Goal: Register for event/course

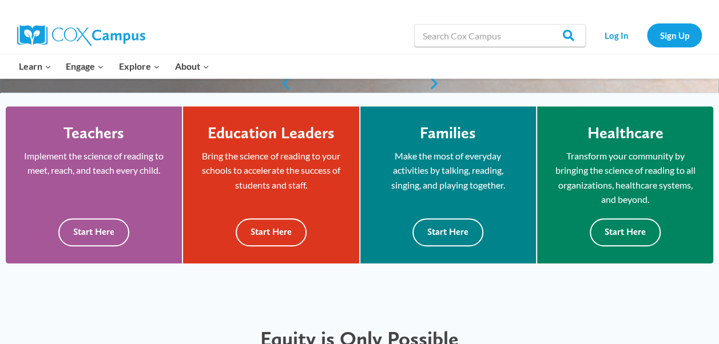
scroll to position [299, 0]
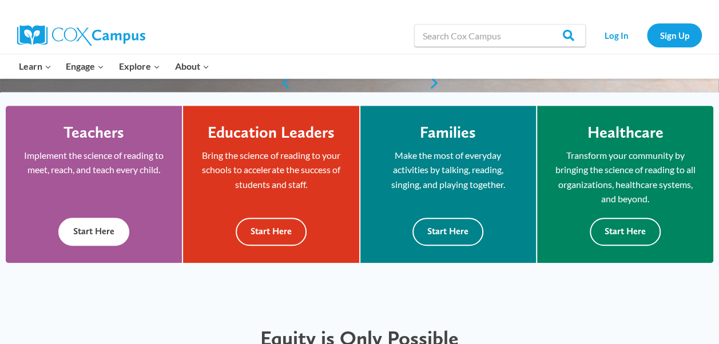
click at [89, 226] on button "Start Here" at bounding box center [93, 232] width 71 height 28
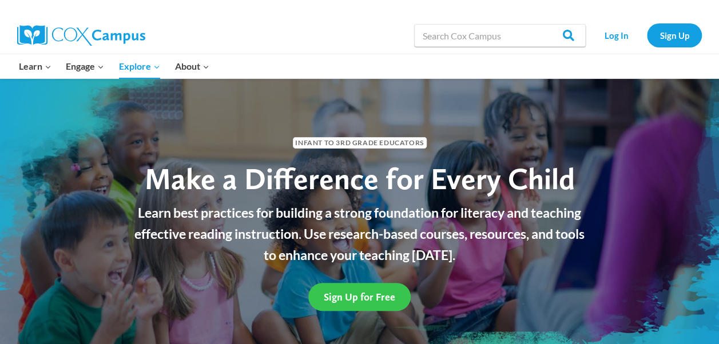
click at [359, 304] on link "Sign Up for Free" at bounding box center [359, 297] width 102 height 28
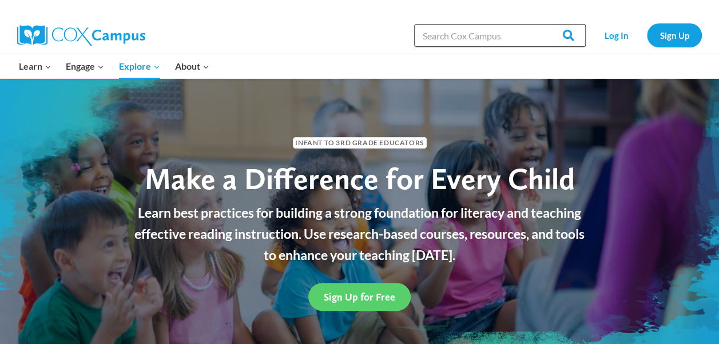
click at [455, 31] on input "Search in https://coxcampus.org/" at bounding box center [500, 35] width 172 height 23
type input "courses"
click at [541, 24] on input "Search" at bounding box center [563, 35] width 45 height 23
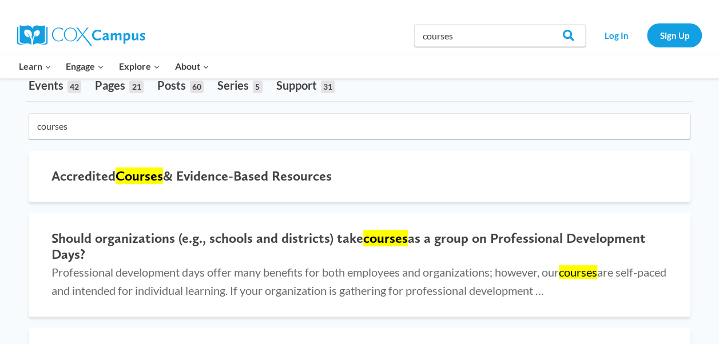
scroll to position [85, 0]
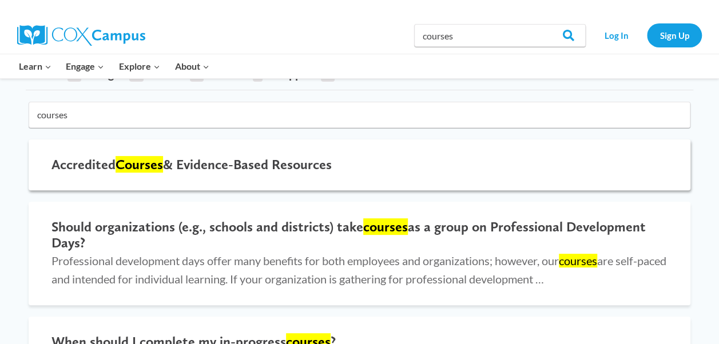
click at [212, 162] on h2 "Accredited Courses & Evidence-Based Resources" at bounding box center [359, 165] width 616 height 17
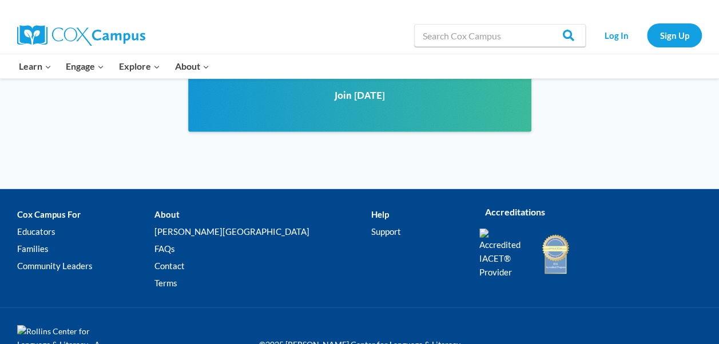
scroll to position [1578, 0]
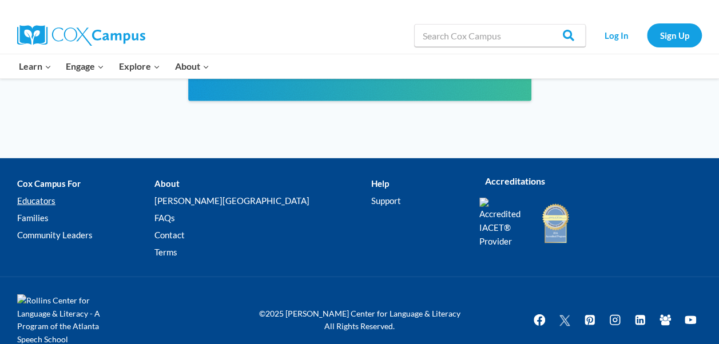
click at [45, 193] on link "Educators" at bounding box center [85, 201] width 137 height 17
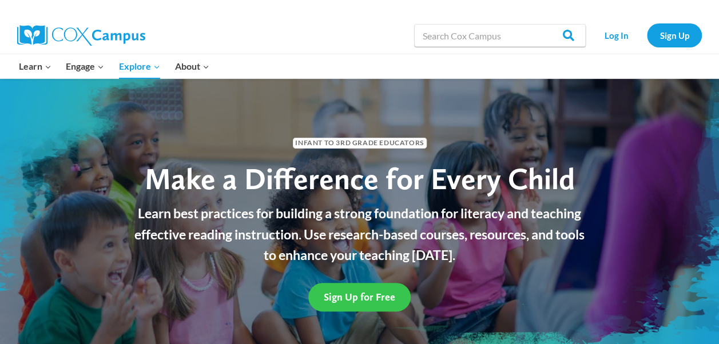
click at [348, 291] on link "Sign Up for Free" at bounding box center [359, 297] width 102 height 28
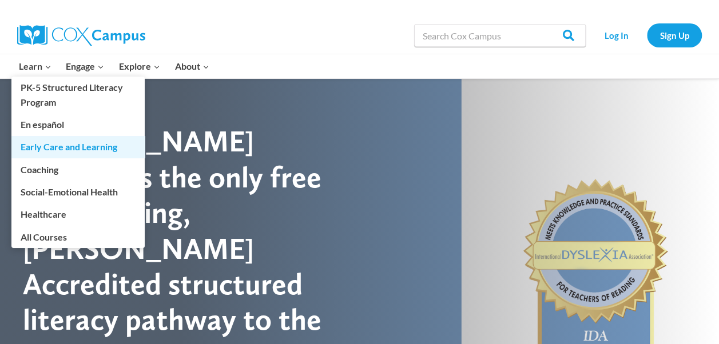
click at [59, 150] on link "Early Care and Learning" at bounding box center [77, 147] width 133 height 22
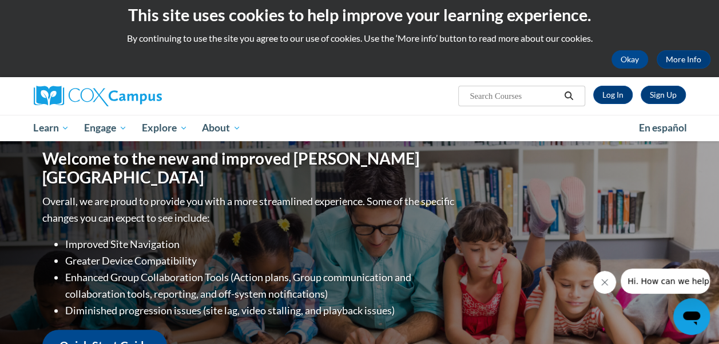
scroll to position [7, 0]
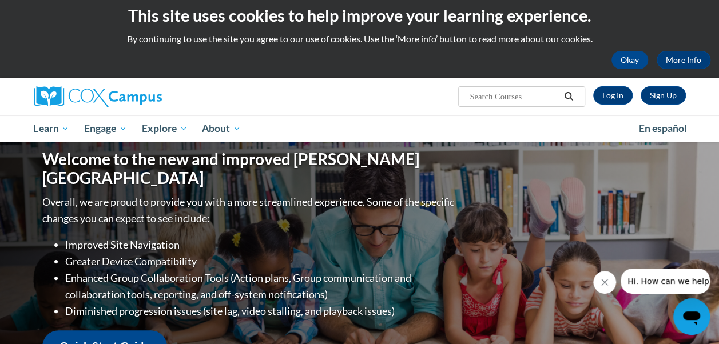
click at [571, 95] on icon "Search" at bounding box center [568, 96] width 10 height 9
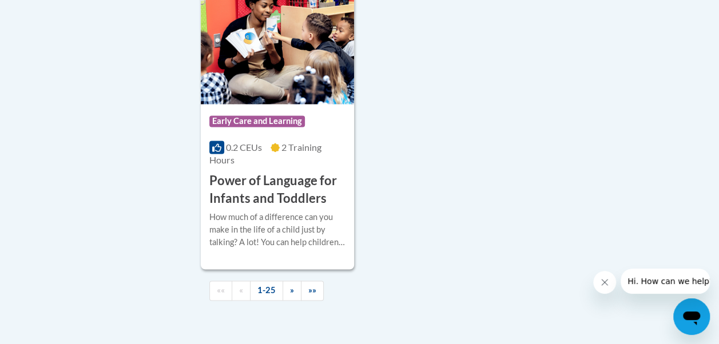
scroll to position [2925, 0]
click at [288, 173] on h3 "Power of Language for Infants and Toddlers" at bounding box center [277, 190] width 136 height 35
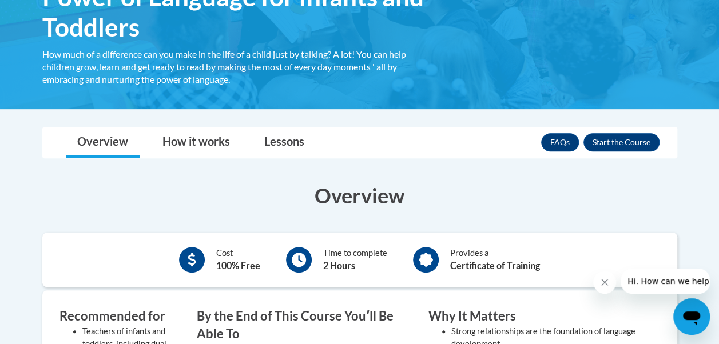
scroll to position [230, 0]
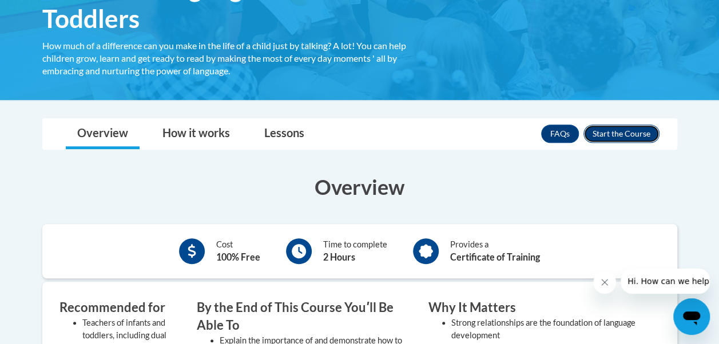
click at [634, 135] on button "Enroll" at bounding box center [621, 134] width 76 height 18
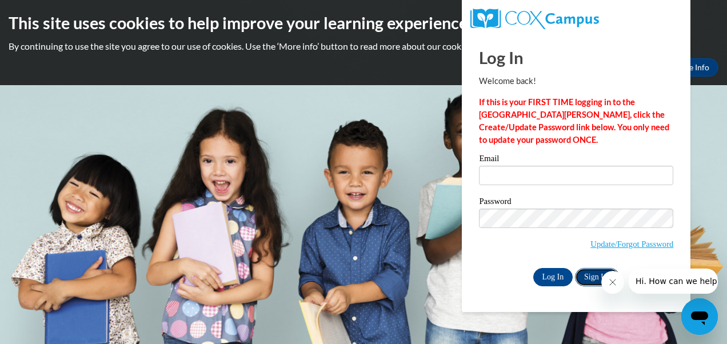
click at [594, 273] on link "Sign Up" at bounding box center [597, 277] width 45 height 18
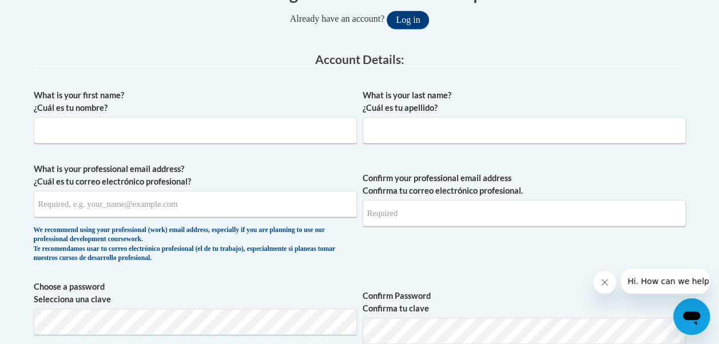
scroll to position [265, 0]
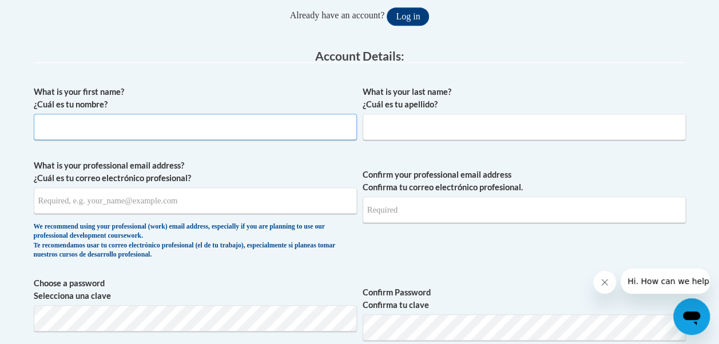
click at [206, 119] on input "What is your first name? ¿Cuál es tu nombre?" at bounding box center [195, 127] width 323 height 26
type input "Aubrey"
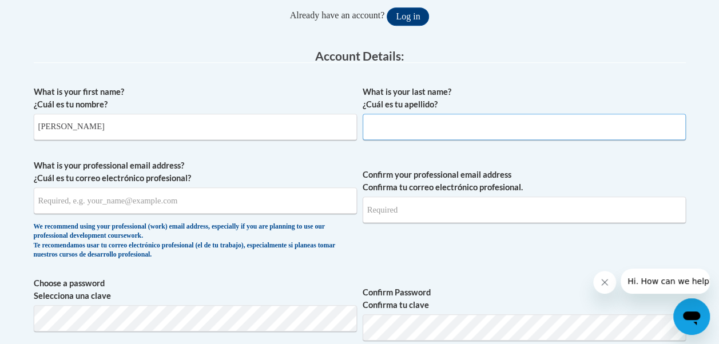
type input "McLir"
type input "BreeMcLir27@hotmail.com"
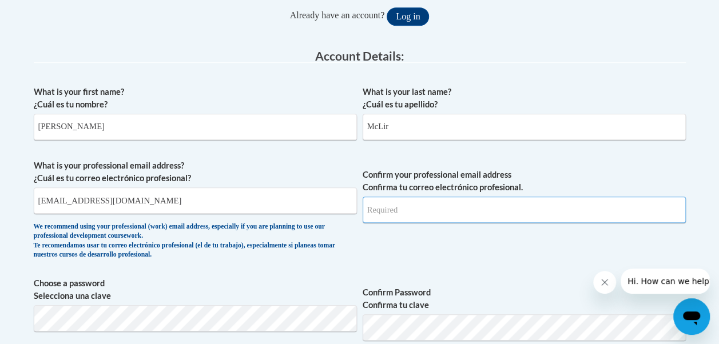
type input "BreeMcLir27@hotmail.com"
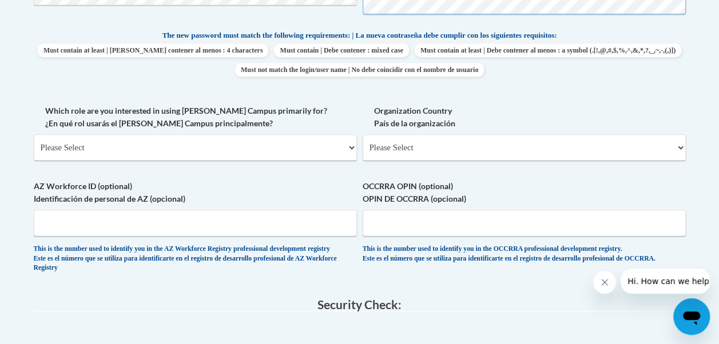
scroll to position [593, 0]
click at [351, 149] on select "Please Select College/University | Colegio/Universidad Community/Nonprofit Part…" at bounding box center [195, 147] width 323 height 26
select select "fbf2d438-af2f-41f8-98f1-81c410e29de3"
click at [34, 134] on select "Please Select College/University | Colegio/Universidad Community/Nonprofit Part…" at bounding box center [195, 147] width 323 height 26
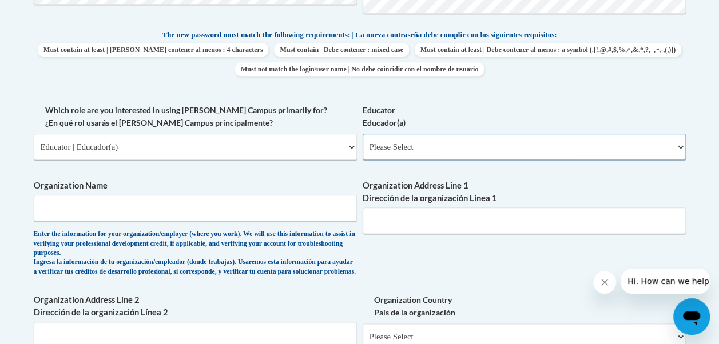
click at [450, 150] on select "Please Select Early Learning/Daycare Teacher/Family Home Care Provider | Maestr…" at bounding box center [524, 147] width 323 height 26
select select "5e2af403-4f2c-4e49-a02f-103e55d7b75b"
click at [363, 134] on select "Please Select Early Learning/Daycare Teacher/Family Home Care Provider | Maestr…" at bounding box center [524, 147] width 323 height 26
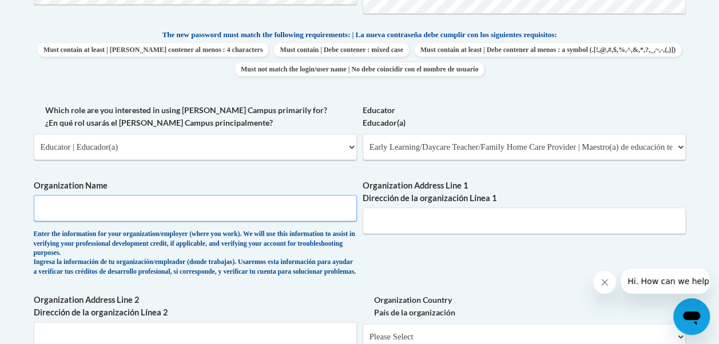
click at [223, 202] on input "Organization Name" at bounding box center [195, 208] width 323 height 26
type input "Kids Care"
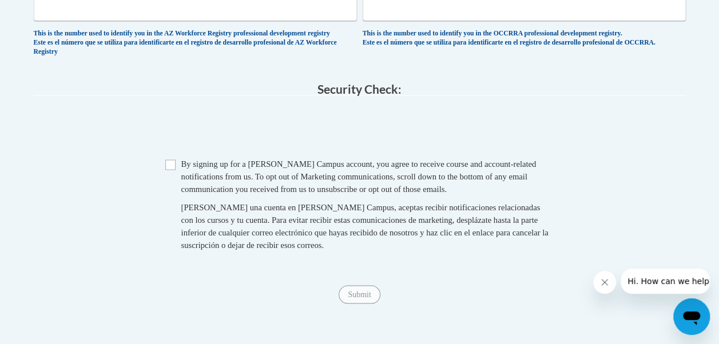
scroll to position [999, 0]
click at [169, 188] on span "Checkbox By signing up for a Cox Campus account, you agree to receive course an…" at bounding box center [359, 208] width 389 height 105
click at [172, 169] on input "Checkbox" at bounding box center [170, 163] width 10 height 10
checkbox input "true"
click at [361, 303] on input "Submit" at bounding box center [359, 293] width 41 height 18
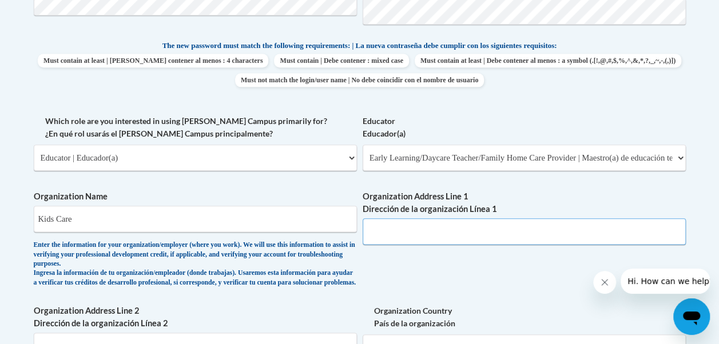
scroll to position [581, 0]
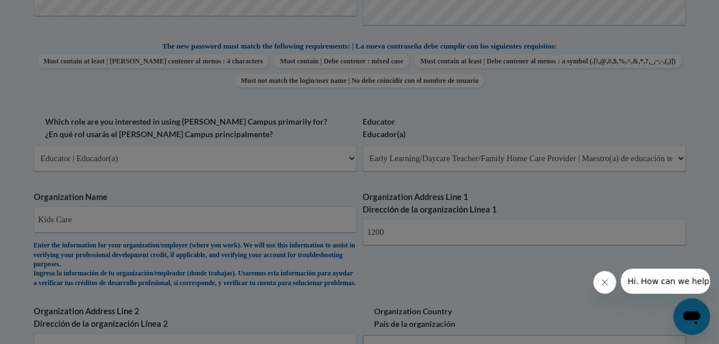
scroll to position [607, 0]
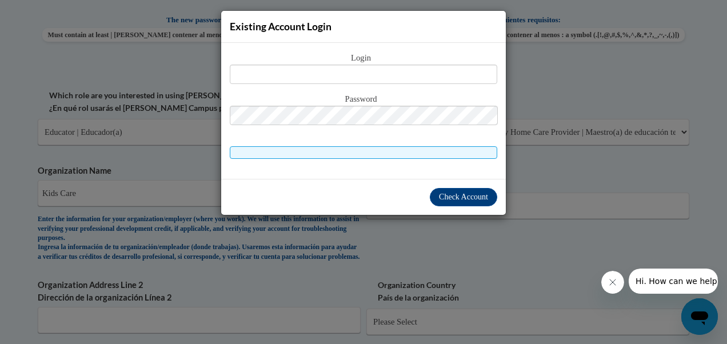
click at [429, 251] on div "Existing Account Login Login Password" at bounding box center [363, 172] width 727 height 344
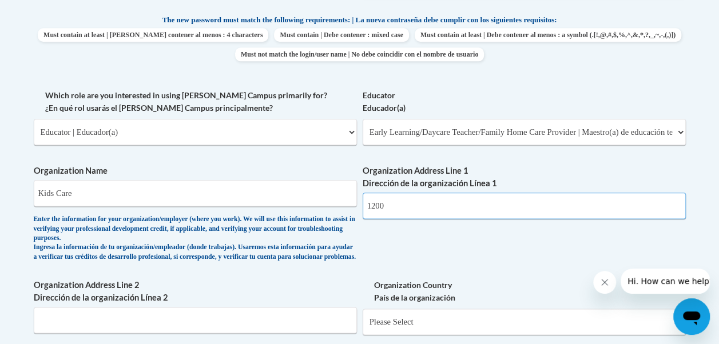
click at [426, 211] on input "1200" at bounding box center [524, 206] width 323 height 26
type input "1200 N Center Street"
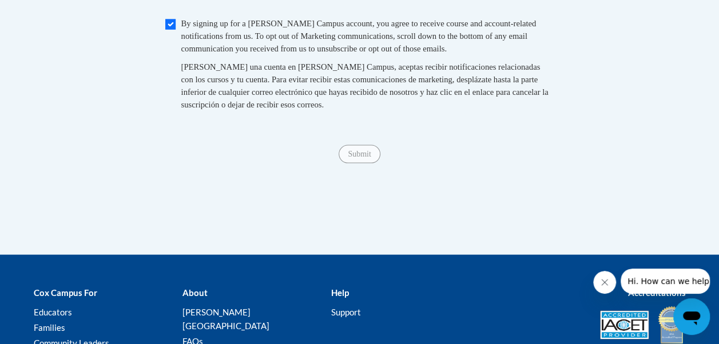
scroll to position [1148, 0]
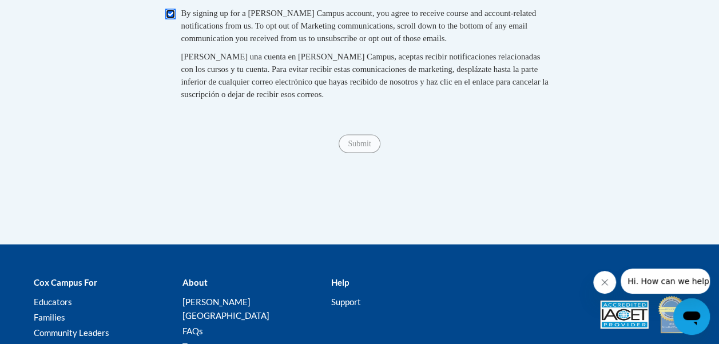
click at [171, 19] on input "Checkbox" at bounding box center [170, 14] width 10 height 10
checkbox input "true"
click at [368, 153] on input "Submit" at bounding box center [359, 144] width 41 height 18
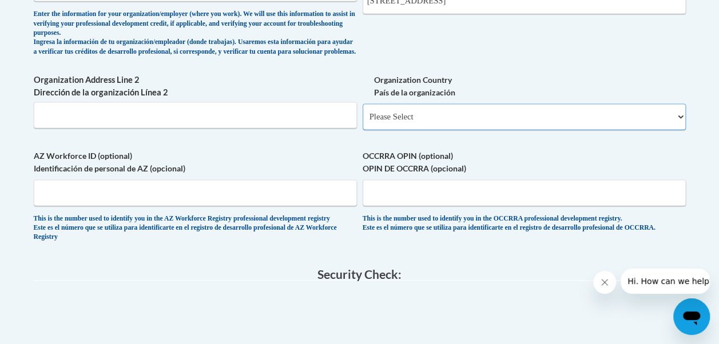
scroll to position [811, 0]
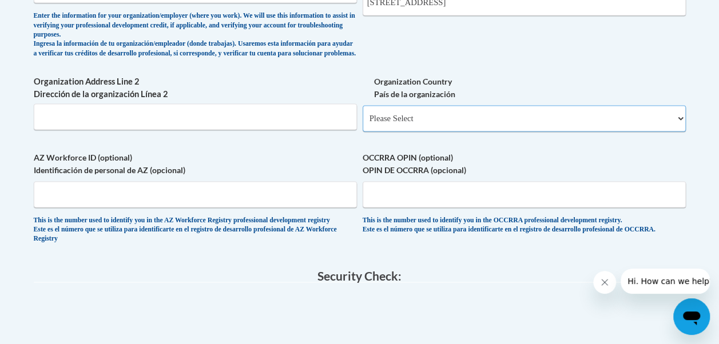
click at [508, 124] on select "Please Select United States | Estados Unidos Outside of the United States | Fue…" at bounding box center [524, 118] width 323 height 26
select select "ad49bcad-a171-4b2e-b99c-48b446064914"
click at [363, 114] on select "Please Select United States | Estados Unidos Outside of the United States | Fue…" at bounding box center [524, 118] width 323 height 26
select select
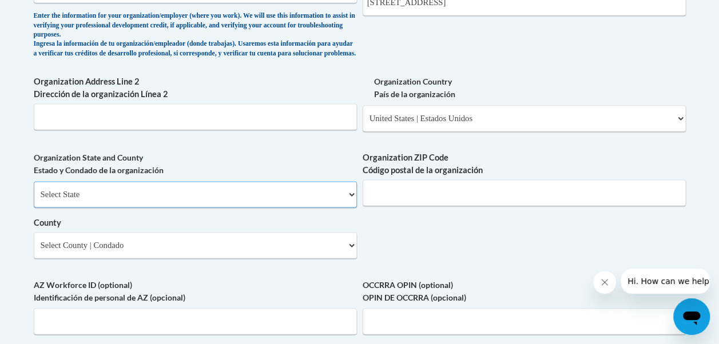
click at [313, 207] on select "Select State Alabama Alaska Arizona Arkansas California Colorado Connecticut De…" at bounding box center [195, 194] width 323 height 26
select select "Wisconsin"
click at [34, 190] on select "Select State Alabama Alaska Arizona Arkansas California Colorado Connecticut De…" at bounding box center [195, 194] width 323 height 26
click at [265, 253] on select "Select County Adams Ashland Barron Bayfield Brown Buffalo Burnett Calumet Chipp…" at bounding box center [195, 245] width 323 height 26
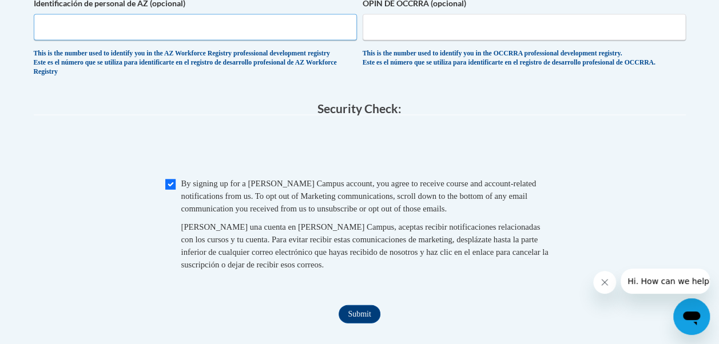
click at [148, 27] on input "AZ Workforce ID (optional) Identificación de personal de AZ (opcional)" at bounding box center [195, 27] width 323 height 26
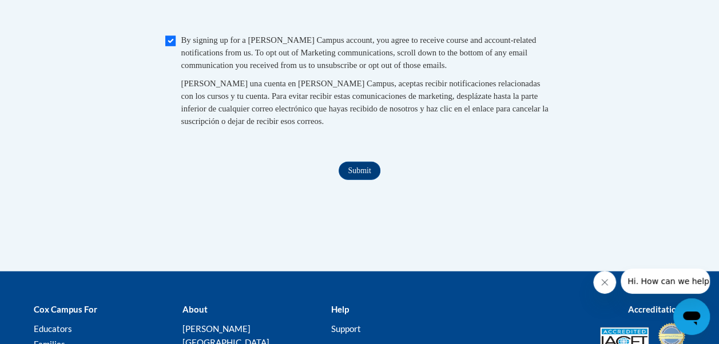
scroll to position [1249, 0]
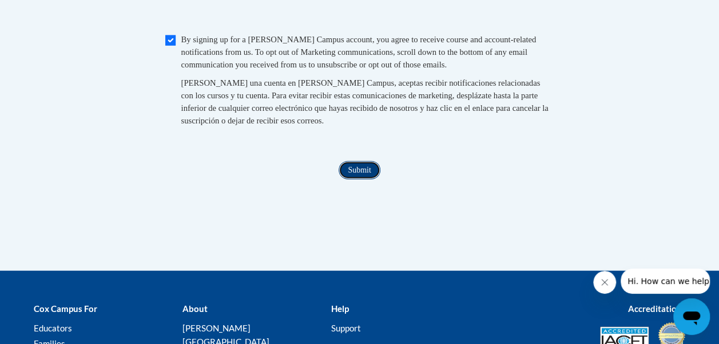
click at [359, 180] on input "Submit" at bounding box center [359, 170] width 41 height 18
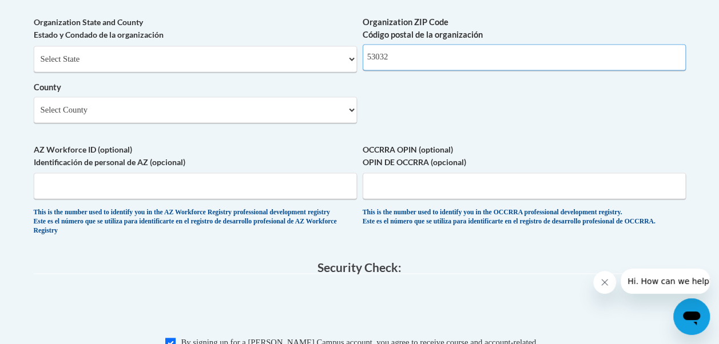
scroll to position [946, 0]
type input "53032"
click at [281, 120] on select "Select County Adams Ashland Barron Bayfield Brown Buffalo Burnett Calumet Chipp…" at bounding box center [195, 110] width 323 height 26
select select "Dodge"
click at [34, 106] on select "Select County Adams Ashland Barron Bayfield Brown Buffalo Burnett Calumet Chipp…" at bounding box center [195, 110] width 323 height 26
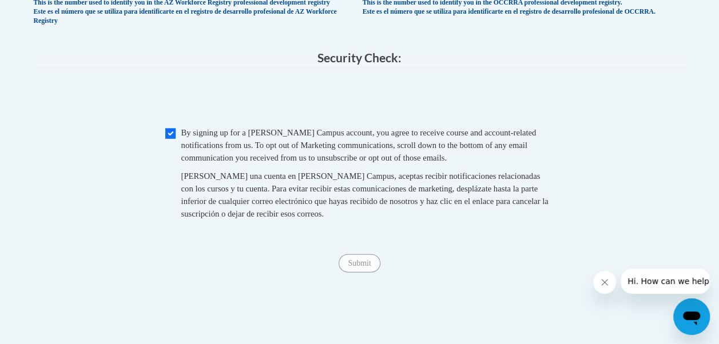
scroll to position [1156, 0]
click at [170, 138] on input "Checkbox" at bounding box center [170, 133] width 10 height 10
checkbox input "true"
click at [362, 272] on input "Submit" at bounding box center [359, 263] width 41 height 18
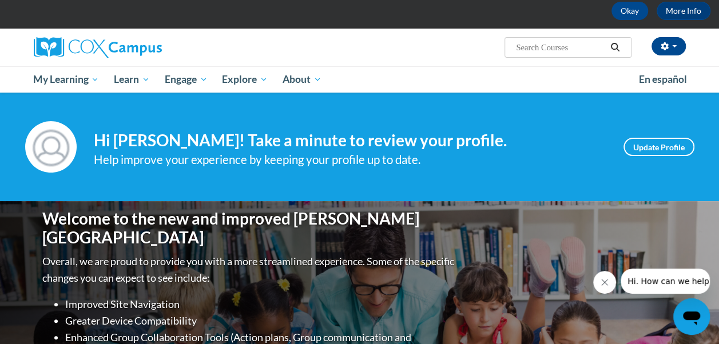
scroll to position [56, 0]
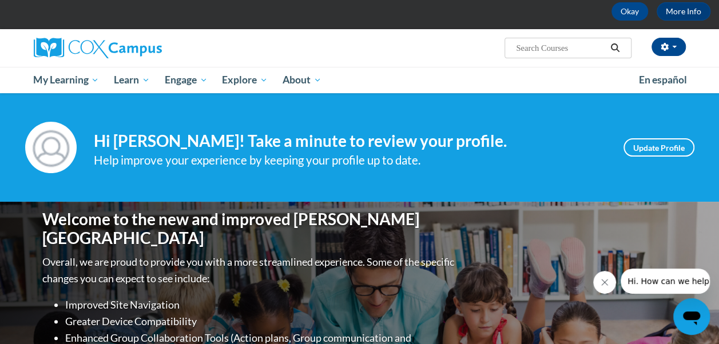
click at [617, 45] on icon "Search" at bounding box center [615, 47] width 9 height 9
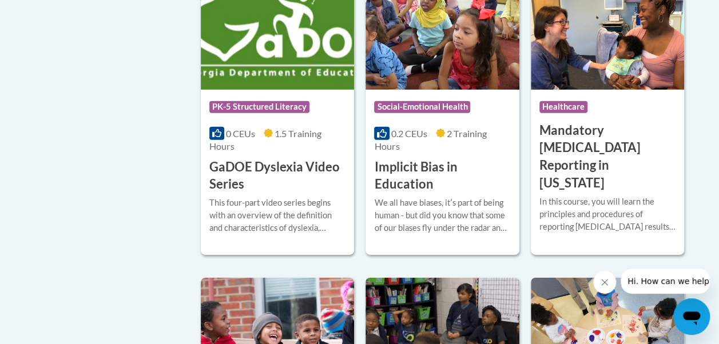
scroll to position [1652, 0]
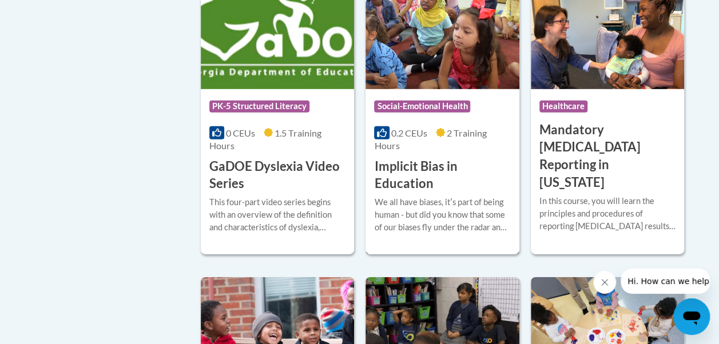
click at [397, 158] on h3 "Implicit Bias in Education" at bounding box center [442, 175] width 136 height 35
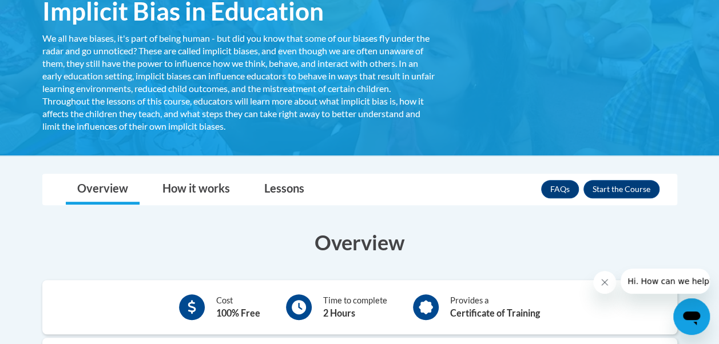
scroll to position [208, 0]
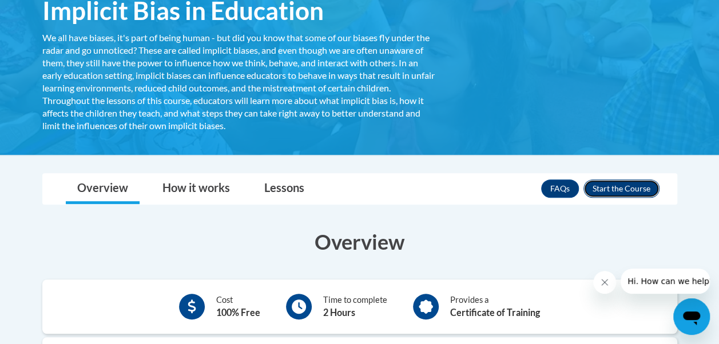
click at [626, 186] on button "Enroll" at bounding box center [621, 189] width 76 height 18
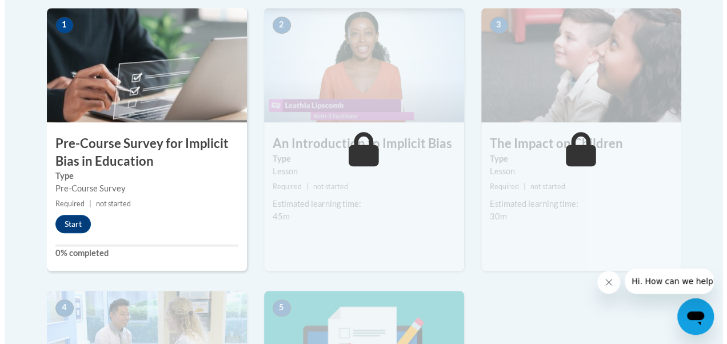
scroll to position [378, 0]
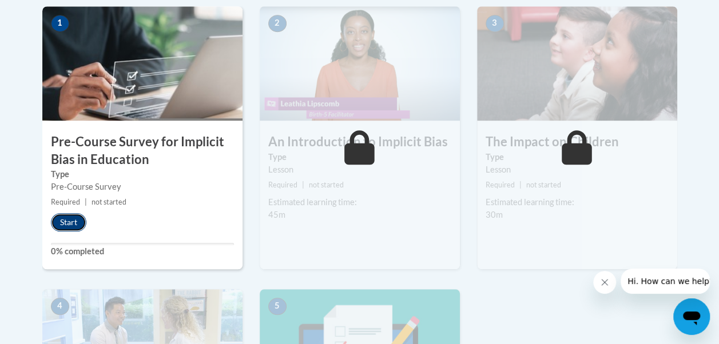
click at [65, 221] on button "Start" at bounding box center [68, 222] width 35 height 18
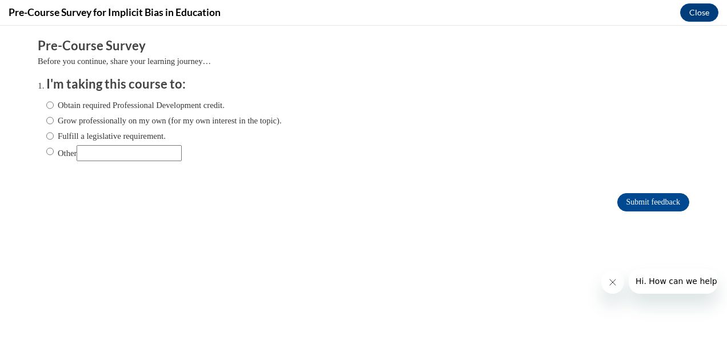
scroll to position [0, 0]
click at [46, 123] on input "Grow professionally on my own (for my own interest in the topic)." at bounding box center [49, 120] width 7 height 13
radio input "true"
click at [630, 194] on input "Submit feedback" at bounding box center [654, 202] width 72 height 18
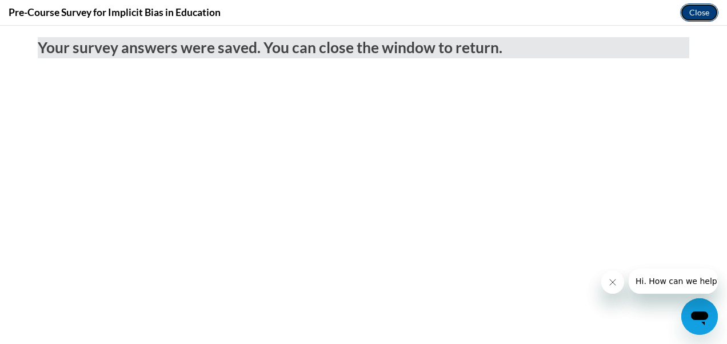
click at [702, 10] on button "Close" at bounding box center [700, 12] width 38 height 18
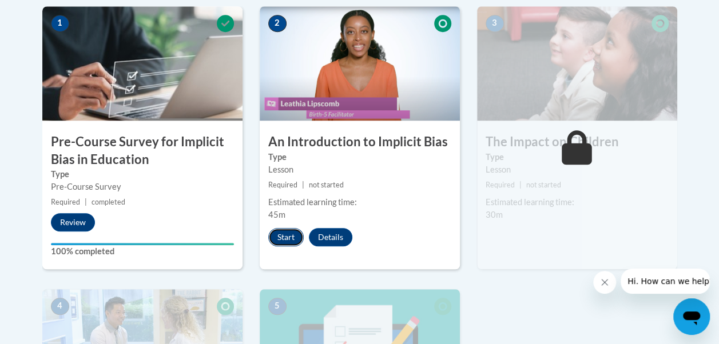
click at [283, 230] on button "Start" at bounding box center [285, 237] width 35 height 18
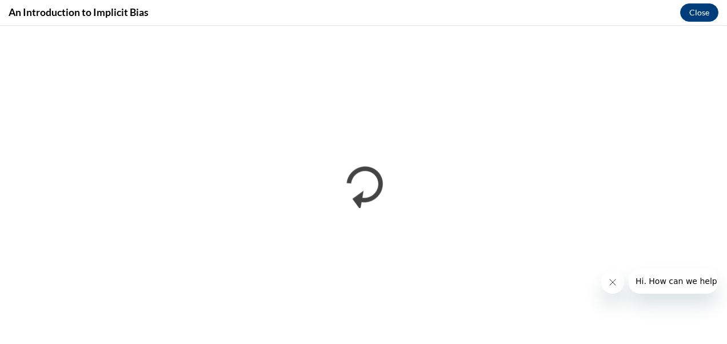
click at [618, 283] on button "Close message from company" at bounding box center [612, 282] width 23 height 23
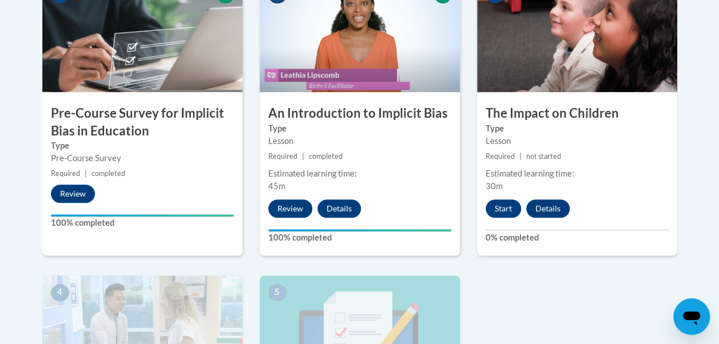
scroll to position [403, 0]
